Goal: Task Accomplishment & Management: Use online tool/utility

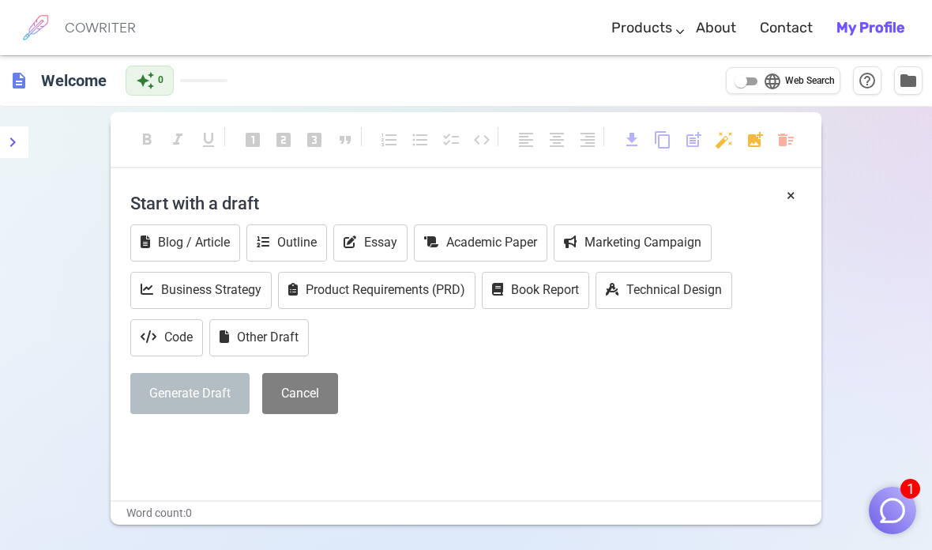
click at [502, 239] on button "Academic Paper" at bounding box center [481, 242] width 134 height 37
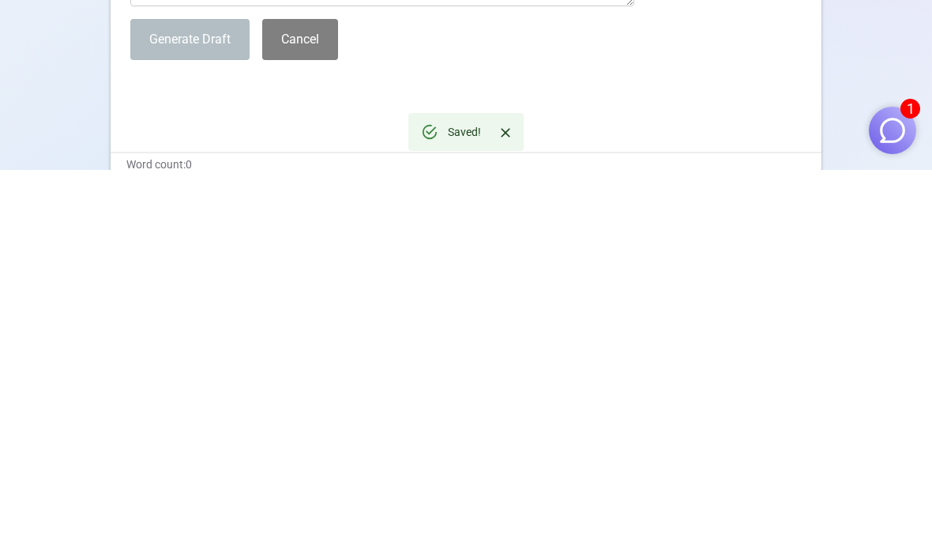
scroll to position [187, 0]
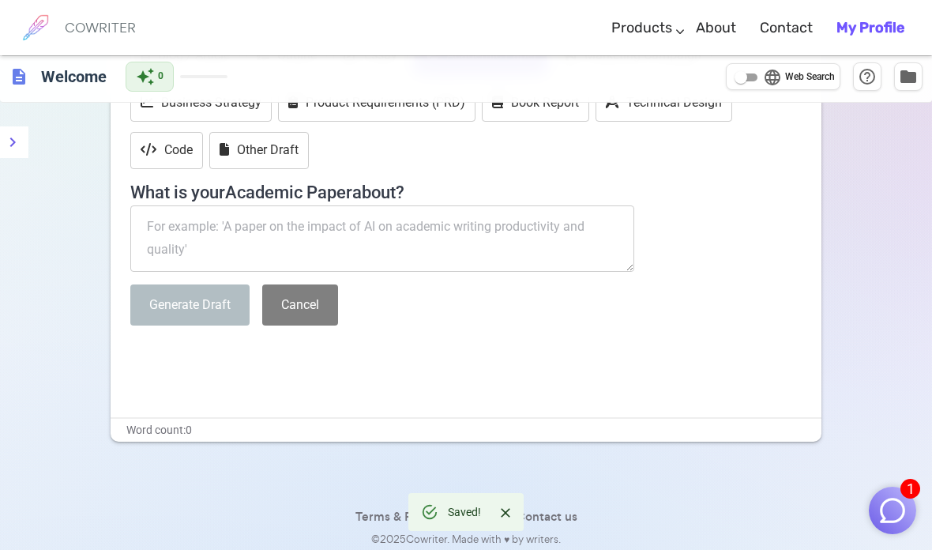
click at [364, 241] on textarea at bounding box center [382, 238] width 504 height 66
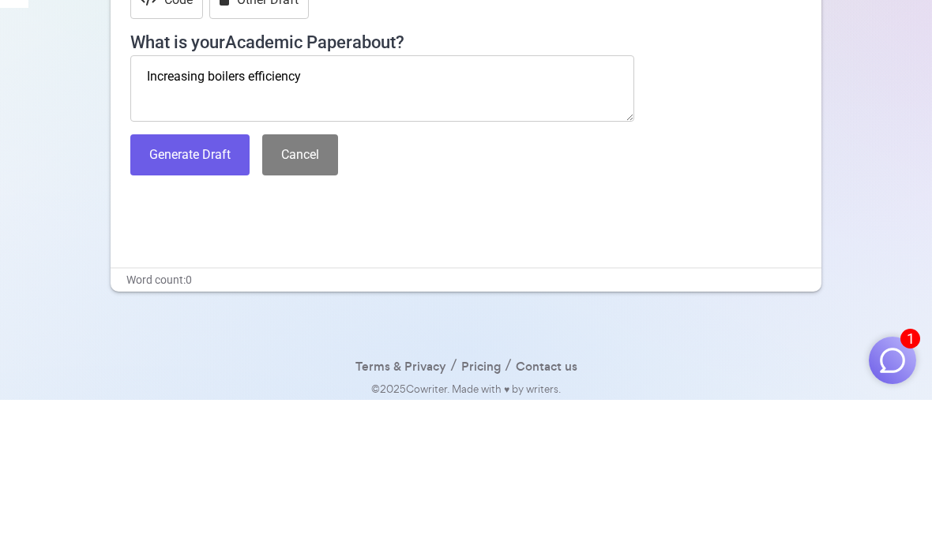
type textarea "Increasing boilers efficiency"
click at [164, 284] on button "Generate Draft" at bounding box center [189, 305] width 119 height 42
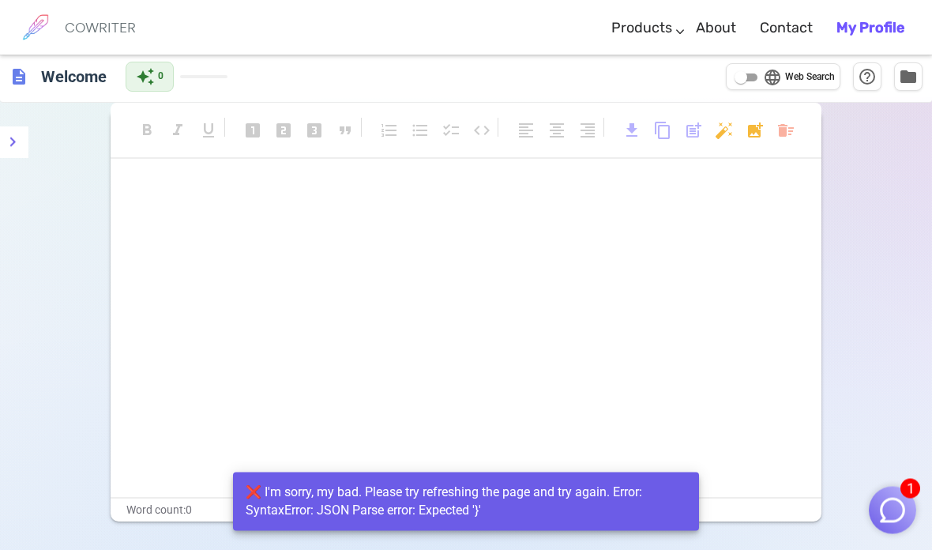
scroll to position [0, 0]
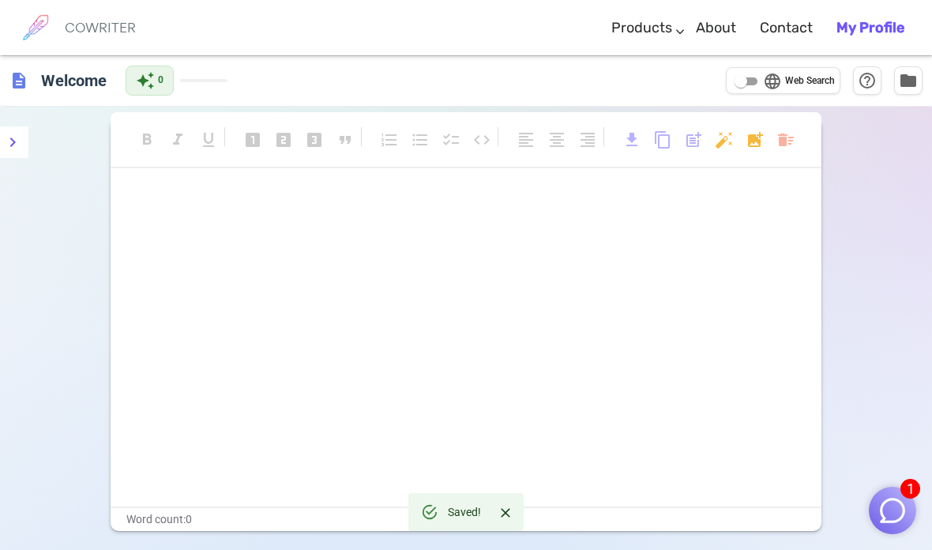
click at [751, 77] on input "language Web Search" at bounding box center [741, 81] width 57 height 19
checkbox input "true"
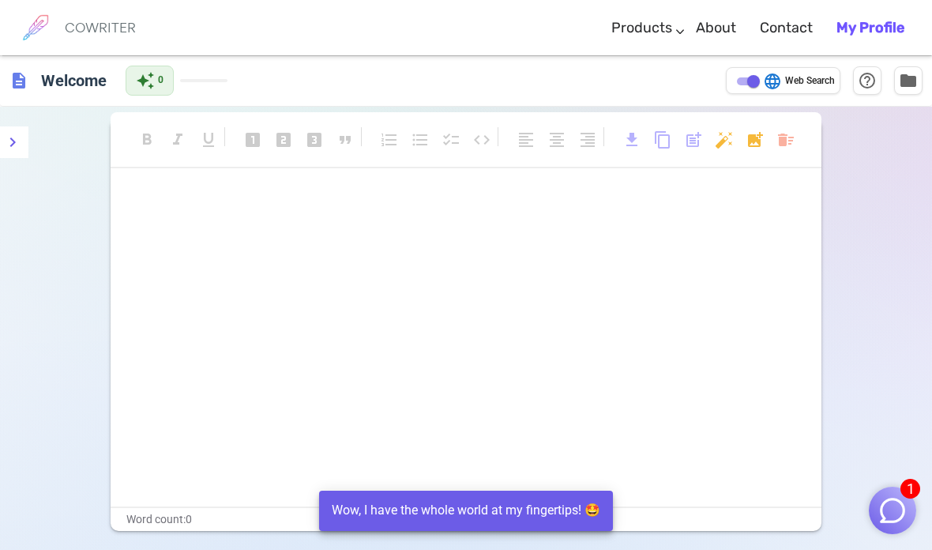
click at [552, 522] on div "Wow, I have the whole world at my fingertips! 🤩" at bounding box center [466, 510] width 269 height 31
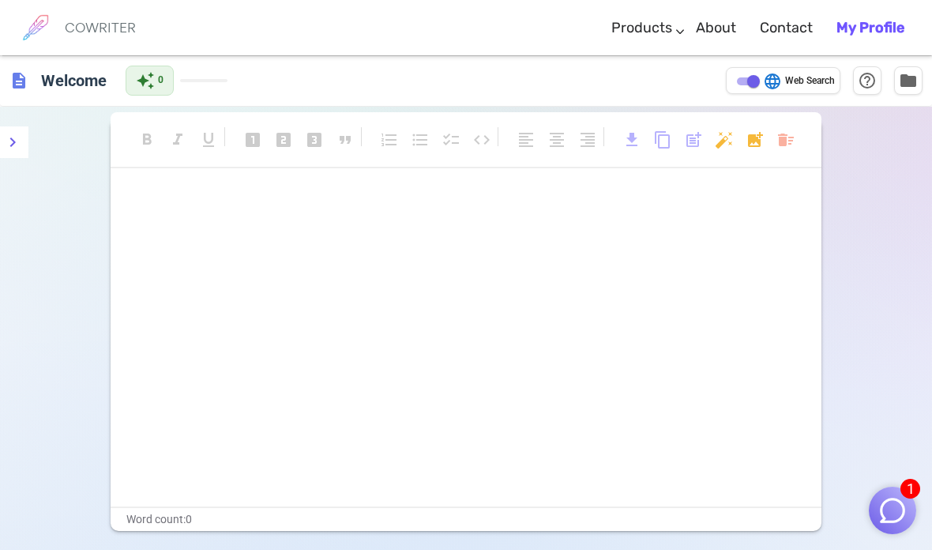
click at [509, 376] on div "﻿ ﻿" at bounding box center [466, 348] width 711 height 316
click at [111, 202] on div at bounding box center [466, 348] width 711 height 316
click at [148, 73] on span "auto_awesome" at bounding box center [145, 80] width 19 height 19
click at [6, 130] on button "menu" at bounding box center [13, 142] width 32 height 32
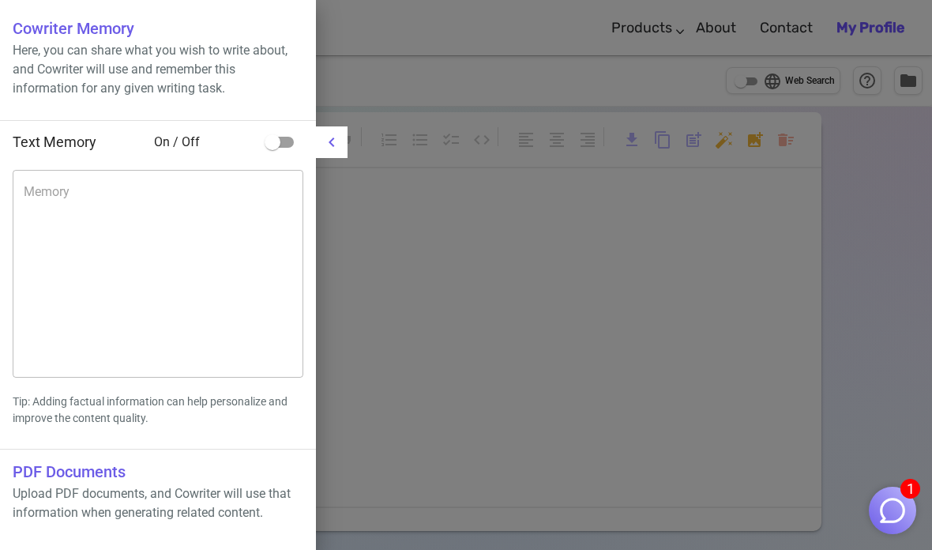
click at [487, 375] on div at bounding box center [466, 275] width 932 height 550
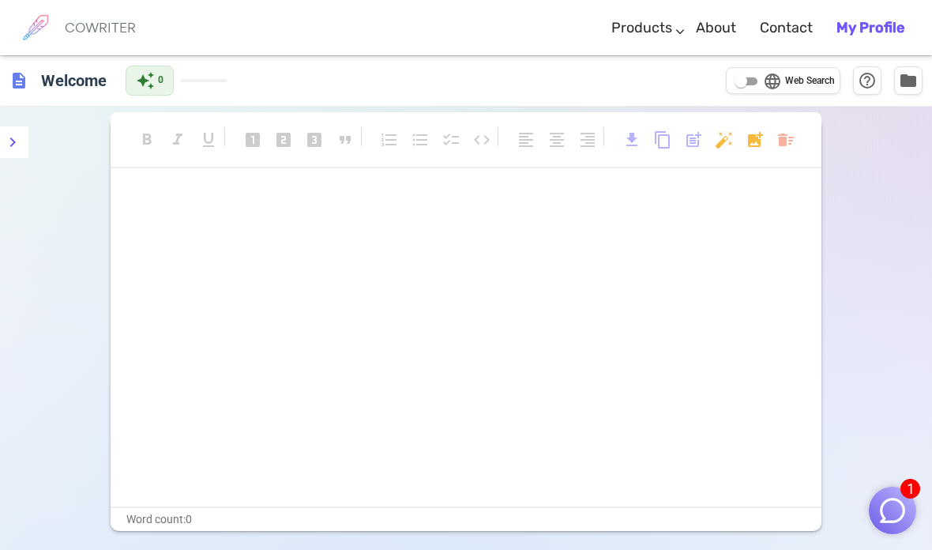
click at [152, 79] on span "auto_awesome" at bounding box center [145, 80] width 19 height 19
click at [755, 80] on input "language Web Search" at bounding box center [741, 81] width 57 height 19
checkbox input "true"
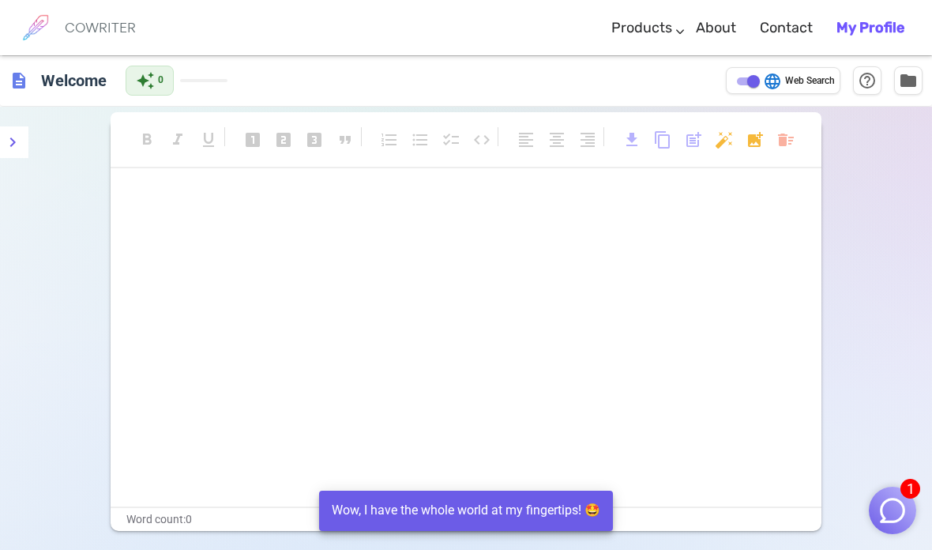
click at [152, 81] on span "auto_awesome" at bounding box center [145, 80] width 19 height 19
click at [871, 81] on span "help_outline" at bounding box center [867, 80] width 19 height 19
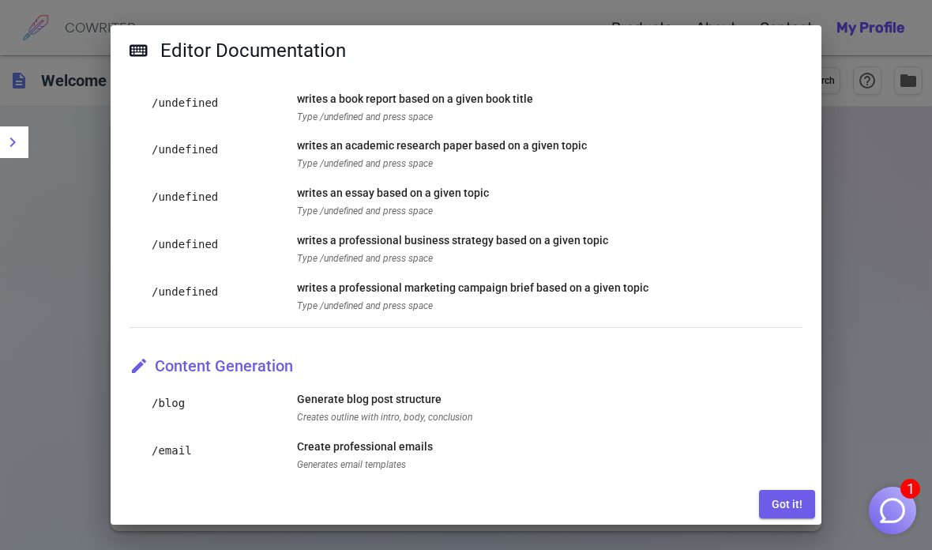
scroll to position [788, 0]
click at [835, 263] on div "Editor Documentation AI Features Markdown Shortcuts Behaviors Unlock the full p…" at bounding box center [466, 275] width 932 height 550
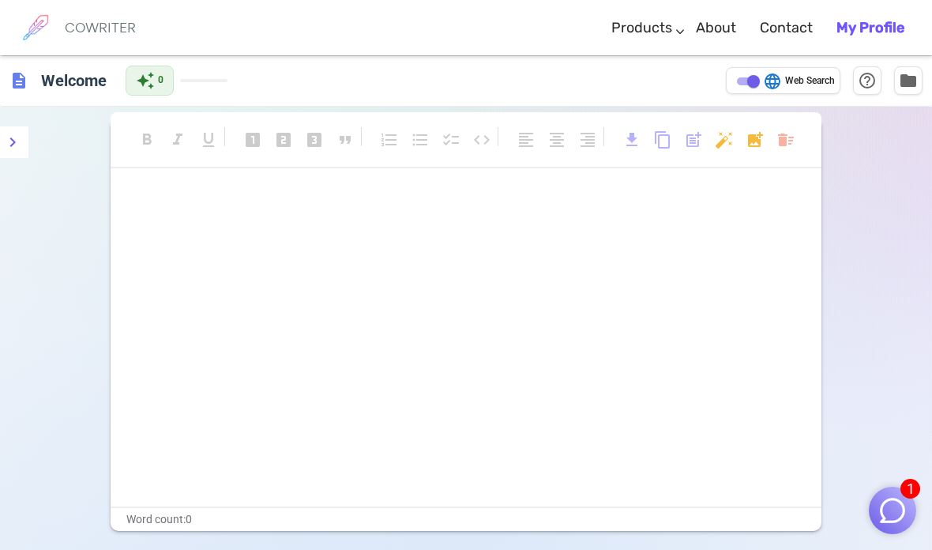
click at [894, 525] on img "button" at bounding box center [893, 510] width 30 height 30
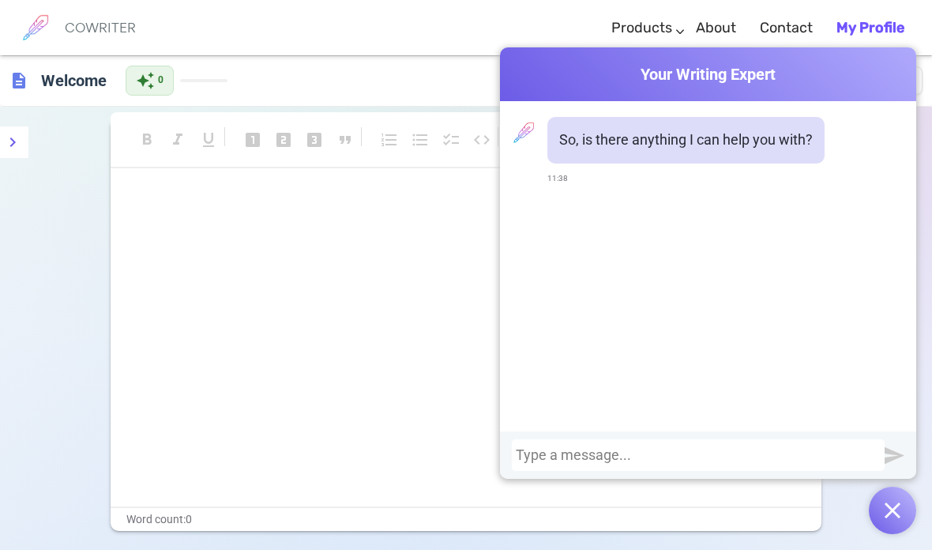
click at [670, 463] on div at bounding box center [698, 455] width 365 height 16
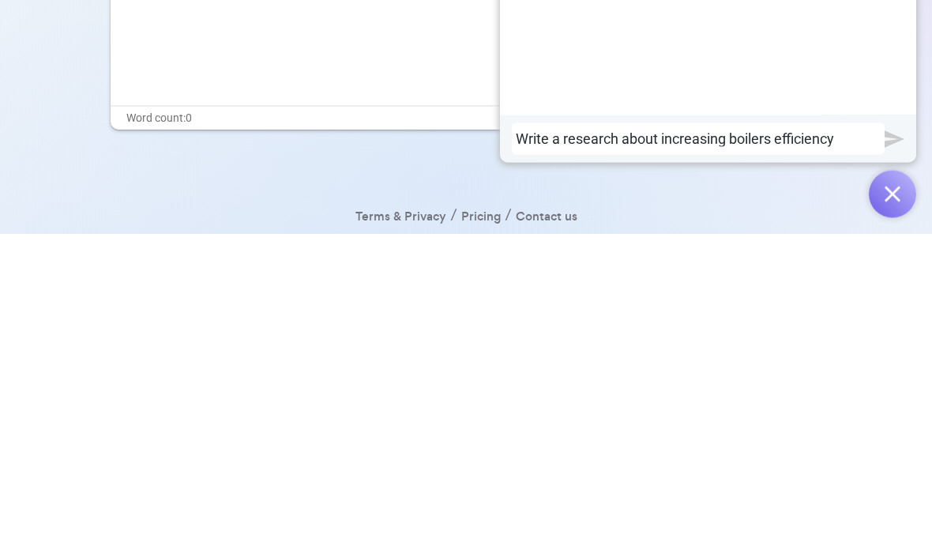
click at [888, 446] on img "submit" at bounding box center [895, 456] width 20 height 20
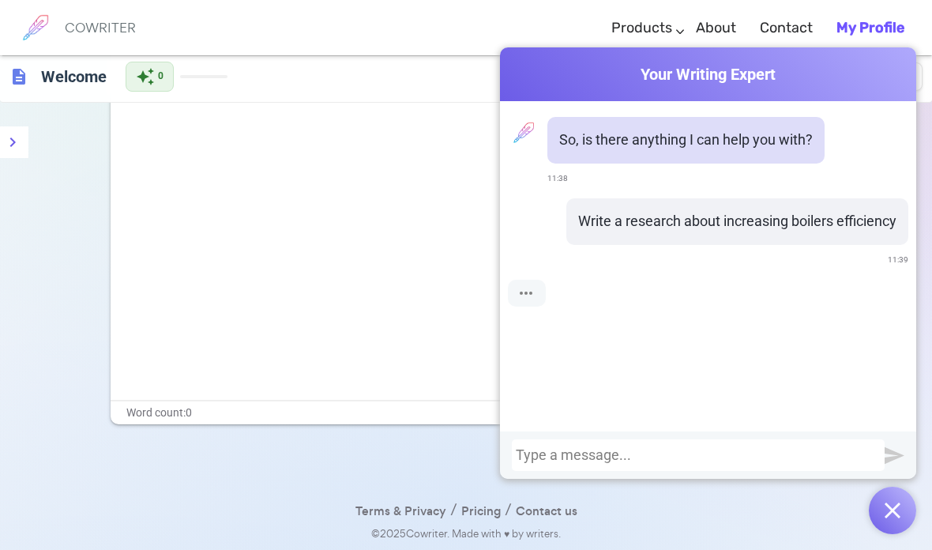
click at [895, 465] on img "submit" at bounding box center [895, 456] width 20 height 20
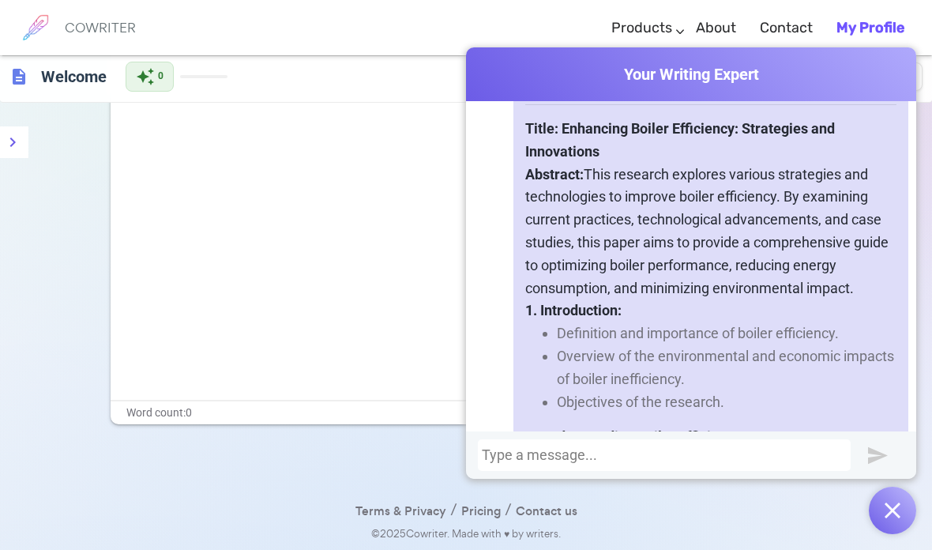
scroll to position [269, 0]
click at [607, 213] on p "Abstract: This research explores various strategies and technologies to improve…" at bounding box center [710, 231] width 371 height 137
click at [567, 182] on strong "Abstract:" at bounding box center [554, 173] width 58 height 17
click at [594, 317] on p "1. Introduction:" at bounding box center [710, 310] width 371 height 23
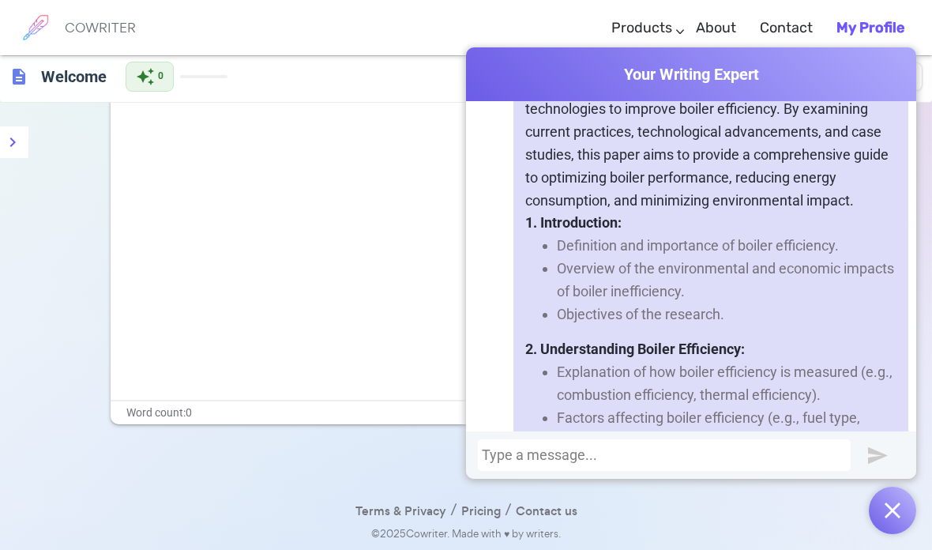
scroll to position [356, 0]
click at [737, 257] on li "Definition and importance of boiler efficiency." at bounding box center [727, 245] width 340 height 23
click at [812, 251] on li "Definition and importance of boiler efficiency." at bounding box center [727, 245] width 340 height 23
click at [730, 285] on li "Overview of the environmental and economic impacts of boiler inefficiency." at bounding box center [727, 280] width 340 height 46
click at [639, 319] on li "Objectives of the research." at bounding box center [727, 314] width 340 height 23
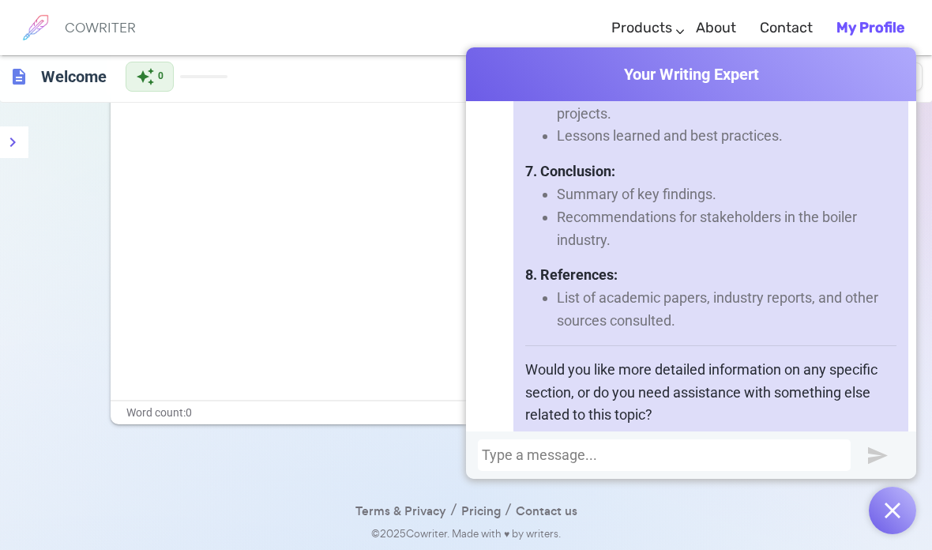
scroll to position [1620, 0]
click at [566, 463] on div at bounding box center [664, 455] width 365 height 16
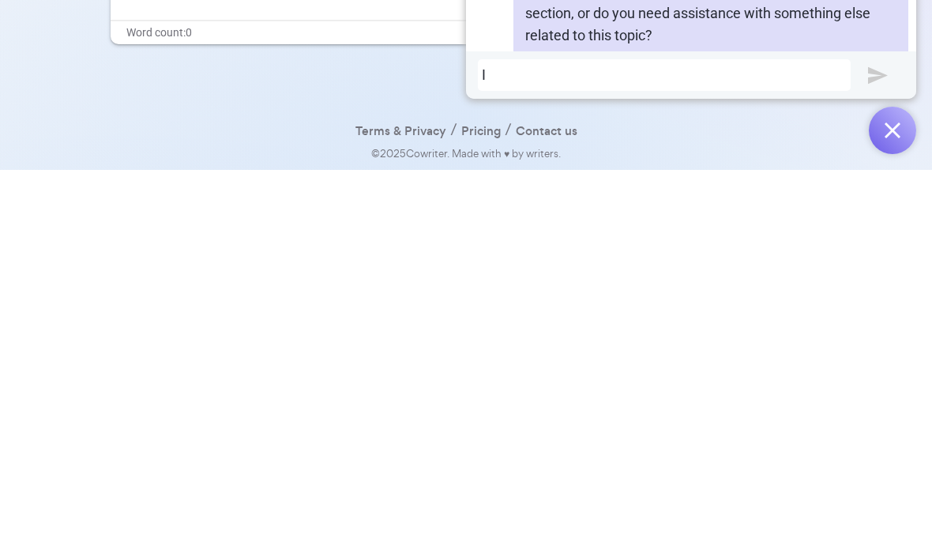
scroll to position [170, 0]
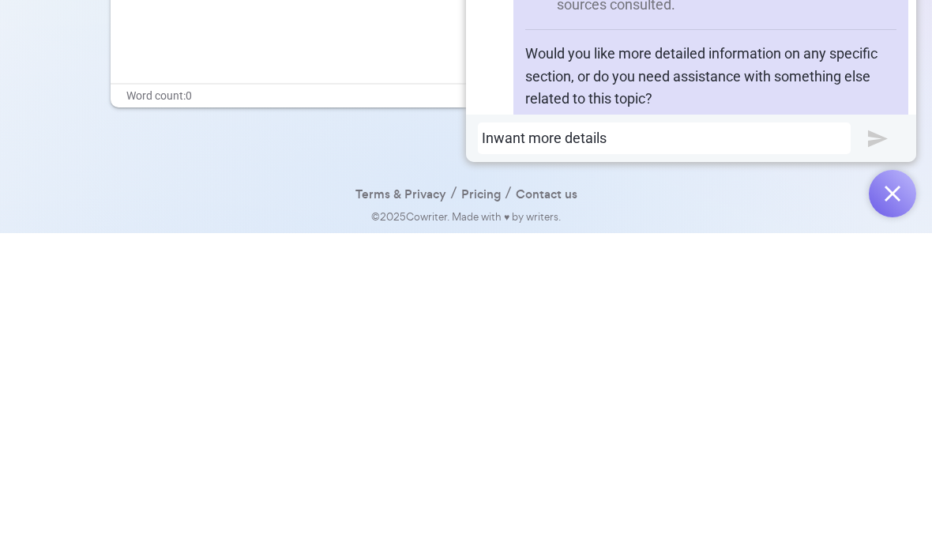
click at [488, 447] on div "Inwant more details" at bounding box center [664, 455] width 365 height 16
click at [886, 446] on img "submit" at bounding box center [878, 456] width 20 height 20
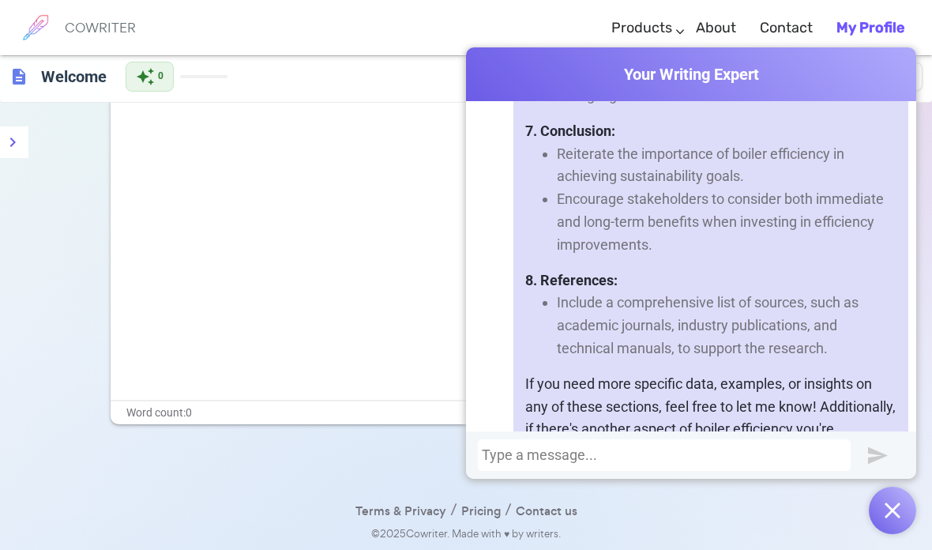
scroll to position [3804, 0]
click at [522, 463] on div at bounding box center [664, 455] width 365 height 16
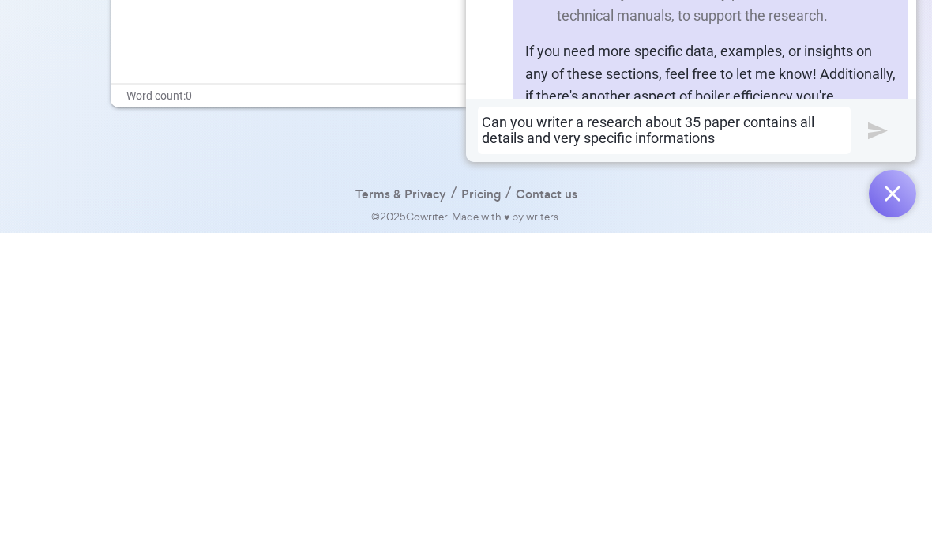
click at [879, 438] on img "submit" at bounding box center [878, 448] width 20 height 20
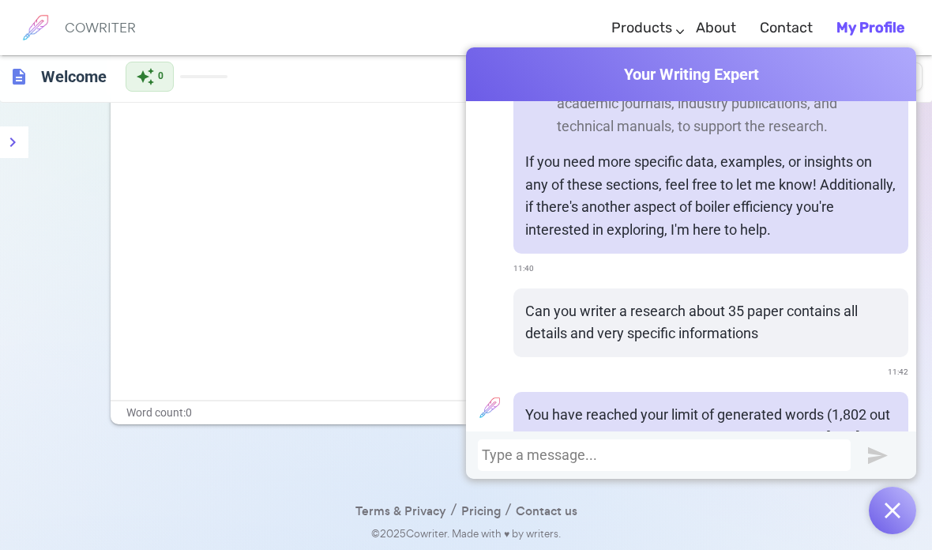
scroll to position [4030, 0]
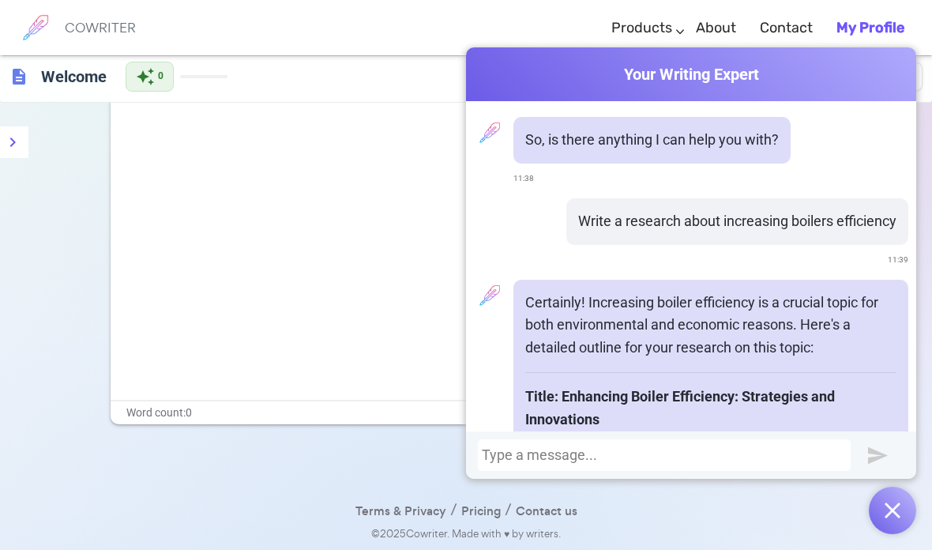
click at [381, 288] on div at bounding box center [466, 242] width 711 height 316
click at [834, 233] on p "Write a research about increasing boilers efficiency" at bounding box center [737, 221] width 318 height 23
click at [899, 135] on div "So, is there anything I can help you with? 11:38 Write a research about increas…" at bounding box center [691, 266] width 450 height 330
click at [384, 308] on div at bounding box center [466, 242] width 711 height 316
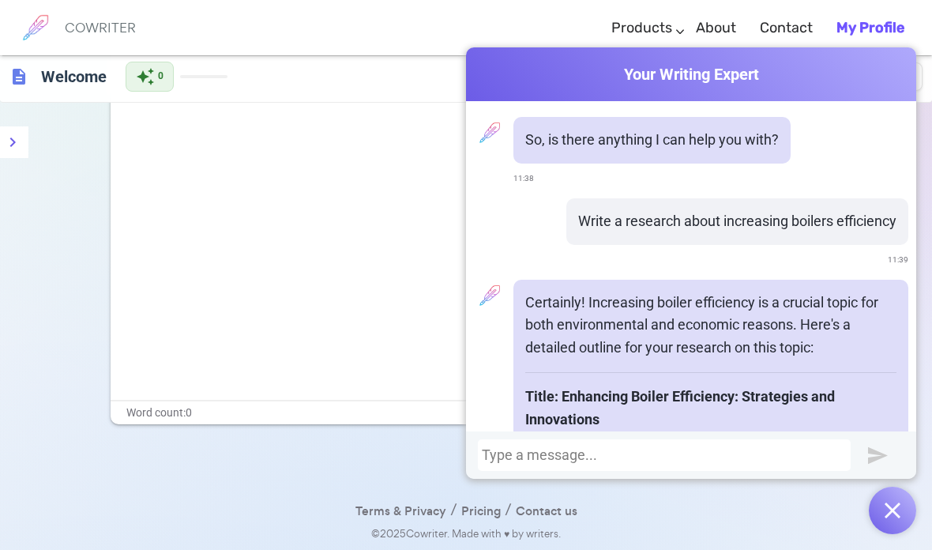
click at [358, 533] on div "format_bold format_italic format_underlined looks_one looks_two looks_3 format_…" at bounding box center [466, 275] width 932 height 550
click at [241, 473] on div "format_bold format_italic format_underlined looks_one looks_two looks_3 format_…" at bounding box center [466, 275] width 932 height 550
